Goal: Transaction & Acquisition: Purchase product/service

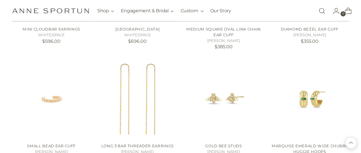
scroll to position [428, 0]
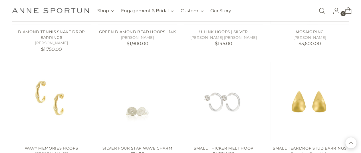
scroll to position [666, 0]
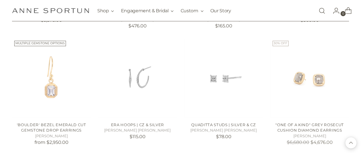
scroll to position [801, 0]
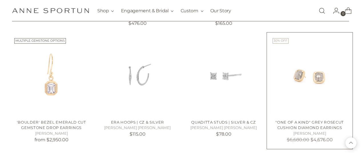
click at [339, 128] on link ""One of a Kind" Grey Rosecut Cushion Diamond Earrings" at bounding box center [310, 125] width 68 height 10
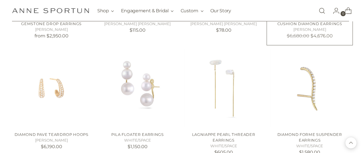
scroll to position [911, 0]
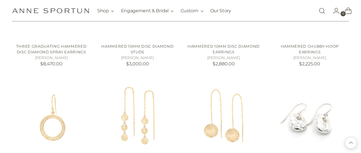
scroll to position [1231, 0]
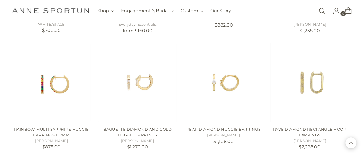
scroll to position [1843, 0]
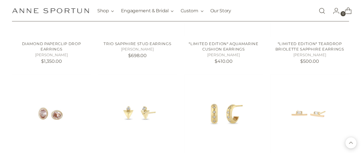
scroll to position [2278, 0]
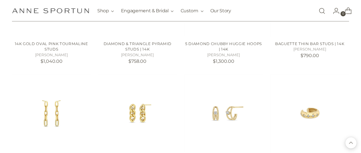
scroll to position [2396, 0]
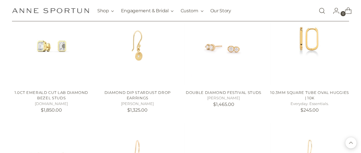
scroll to position [3046, 0]
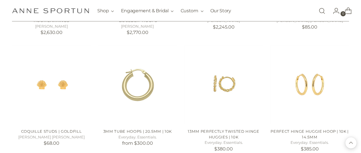
scroll to position [3473, 0]
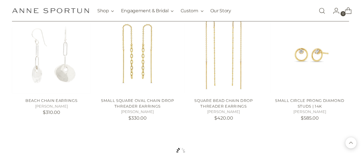
scroll to position [4205, 0]
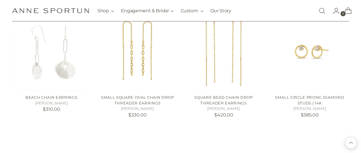
drag, startPoint x: 42, startPoint y: 17, endPoint x: 9, endPoint y: 70, distance: 62.7
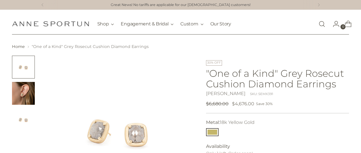
scroll to position [30, 0]
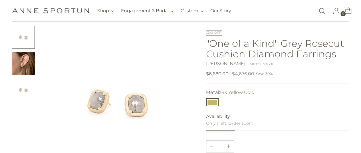
click at [175, 81] on img at bounding box center [118, 101] width 151 height 151
